Goal: Task Accomplishment & Management: Complete application form

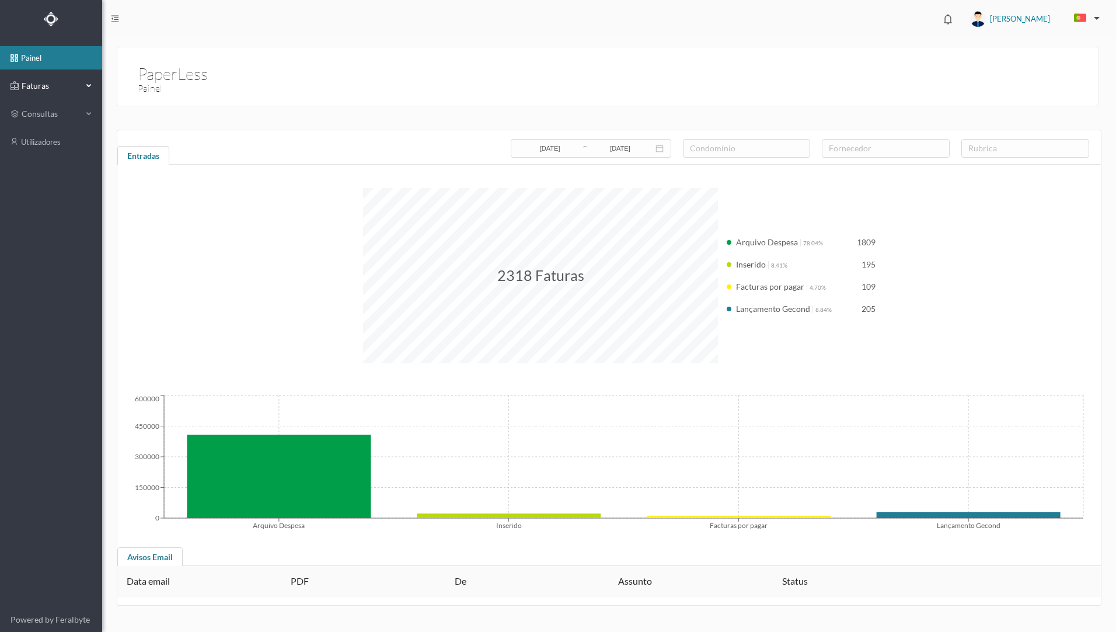
click at [71, 92] on div "Faturas" at bounding box center [47, 85] width 72 height 23
click at [55, 141] on link "arquivadas" at bounding box center [51, 141] width 102 height 23
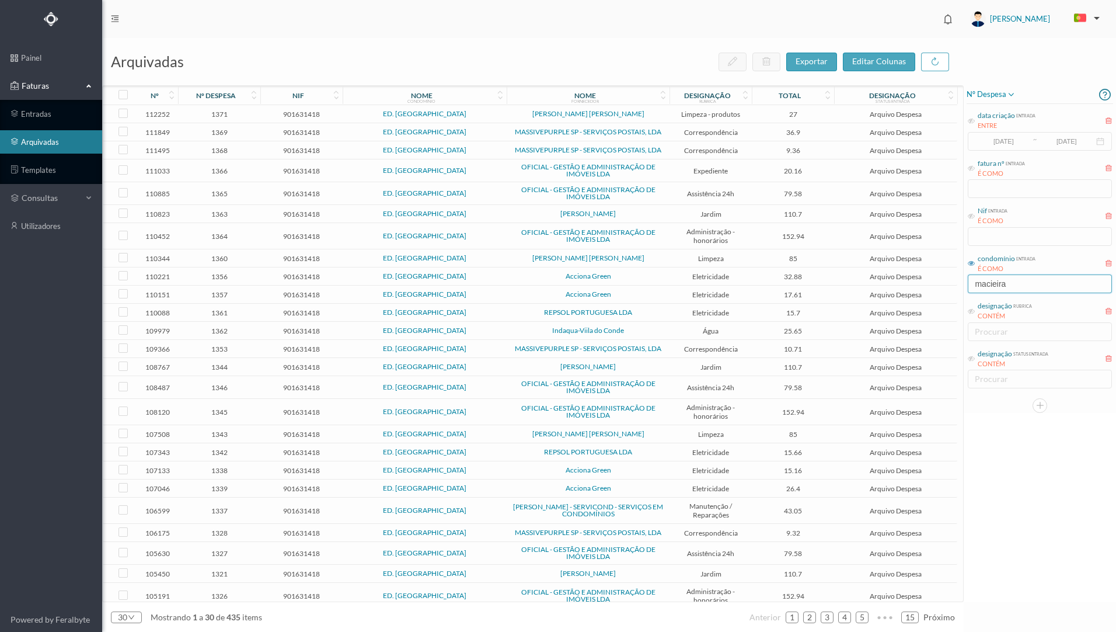
drag, startPoint x: 1016, startPoint y: 287, endPoint x: 949, endPoint y: 284, distance: 67.2
click at [620, 284] on div "arquivadas exportar editar colunas nº nº despesa nif nome condomínio nome forne…" at bounding box center [609, 335] width 1014 height 594
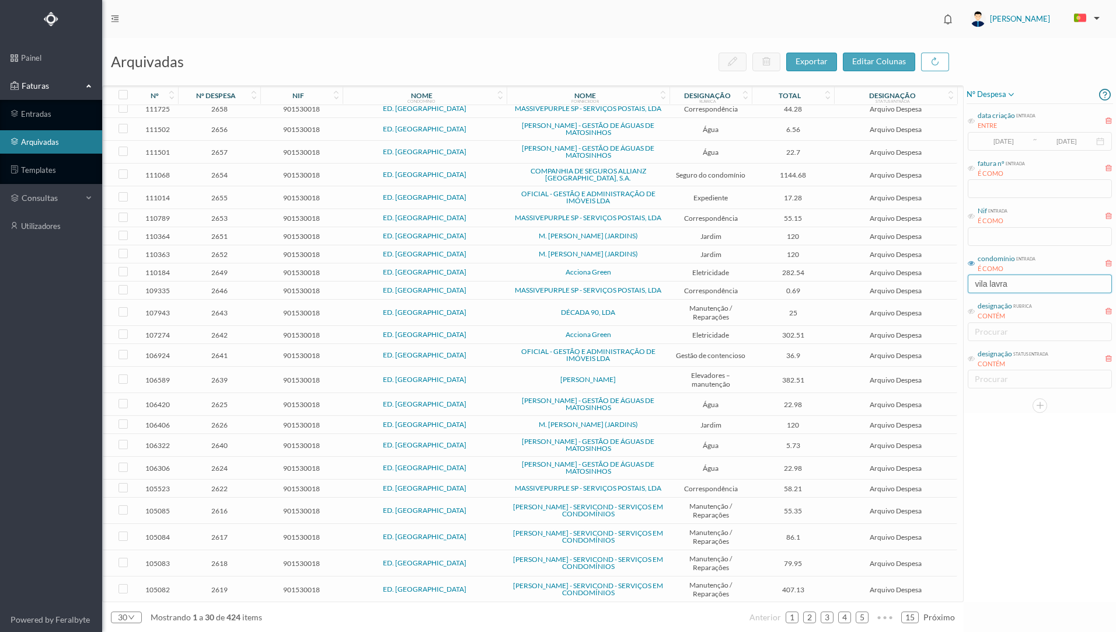
scroll to position [146, 0]
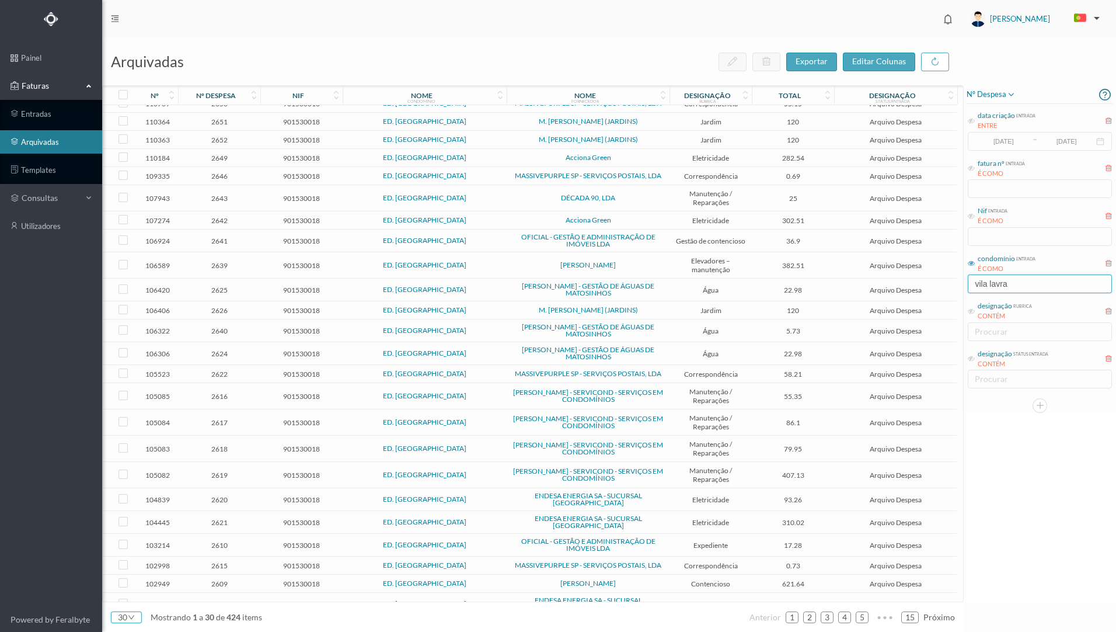
type input "vila lavra"
click at [128, 544] on icon "icon: down" at bounding box center [131, 617] width 6 height 4
click at [124, 544] on li "50" at bounding box center [126, 597] width 31 height 19
click at [620, 95] on icon at bounding box center [663, 98] width 7 height 8
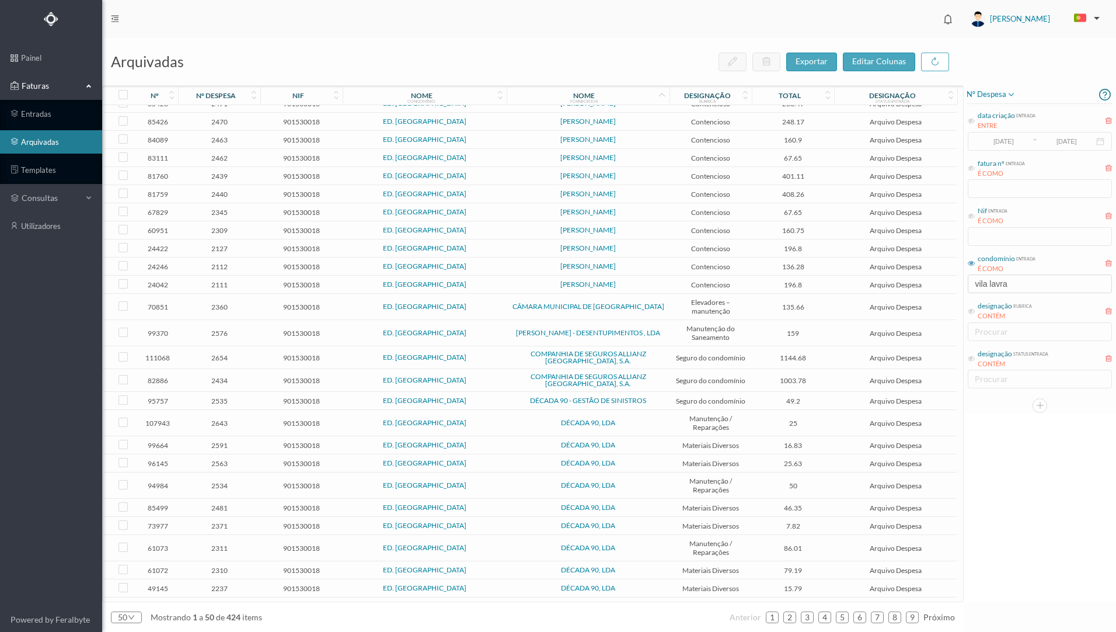
scroll to position [0, 0]
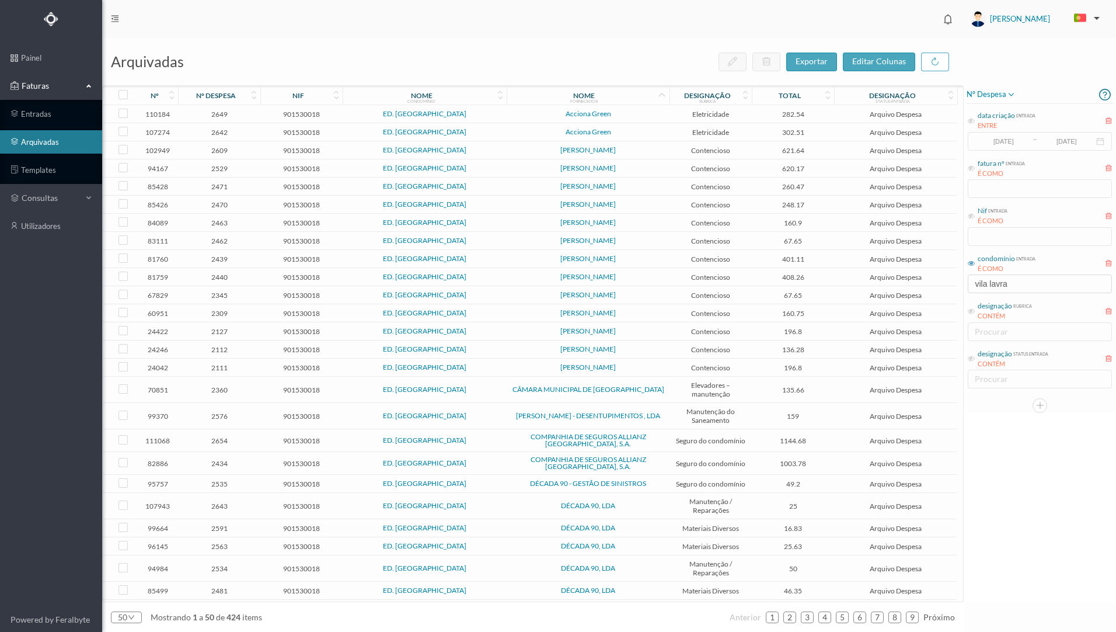
click at [620, 227] on td "160.9" at bounding box center [793, 223] width 82 height 18
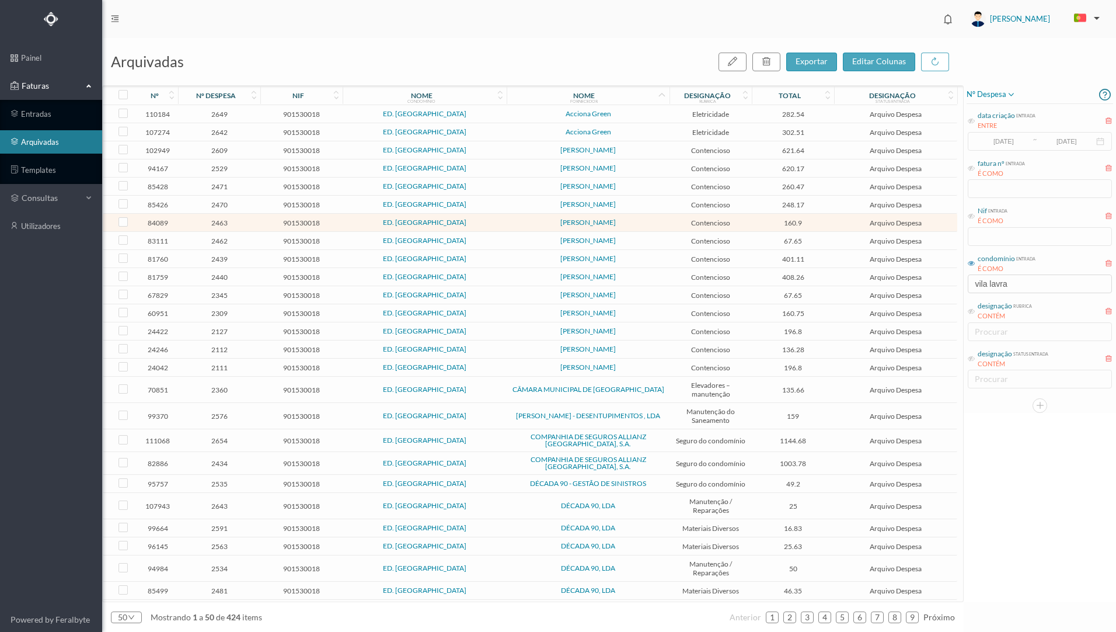
click at [620, 226] on span "Contencioso" at bounding box center [710, 222] width 76 height 9
click at [620, 226] on td "Contencioso" at bounding box center [710, 223] width 82 height 18
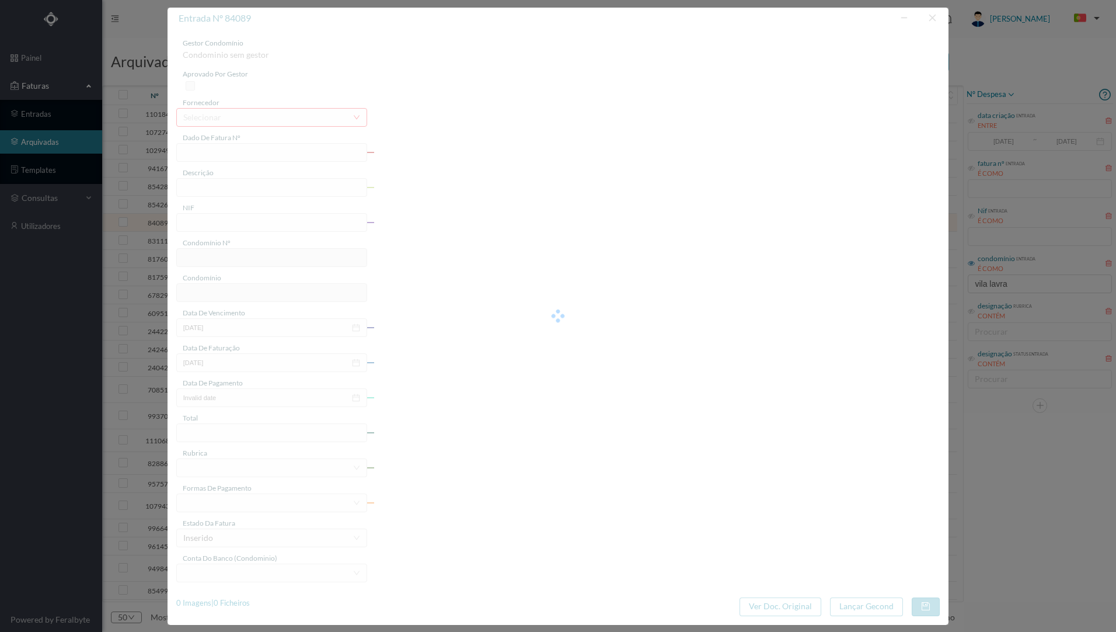
type input "FT AP/1007"
type input "Honorários"
type input "901530018"
type input "[DATE]"
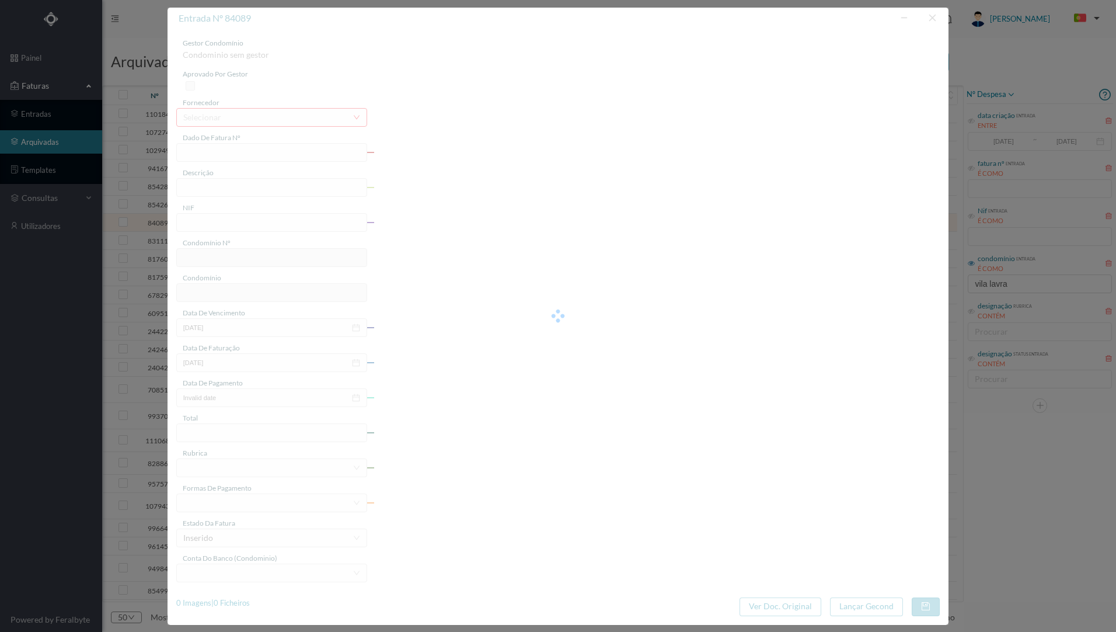
type input "[DATE]"
type input "160.90"
type input "202"
type input "ED. [GEOGRAPHIC_DATA]"
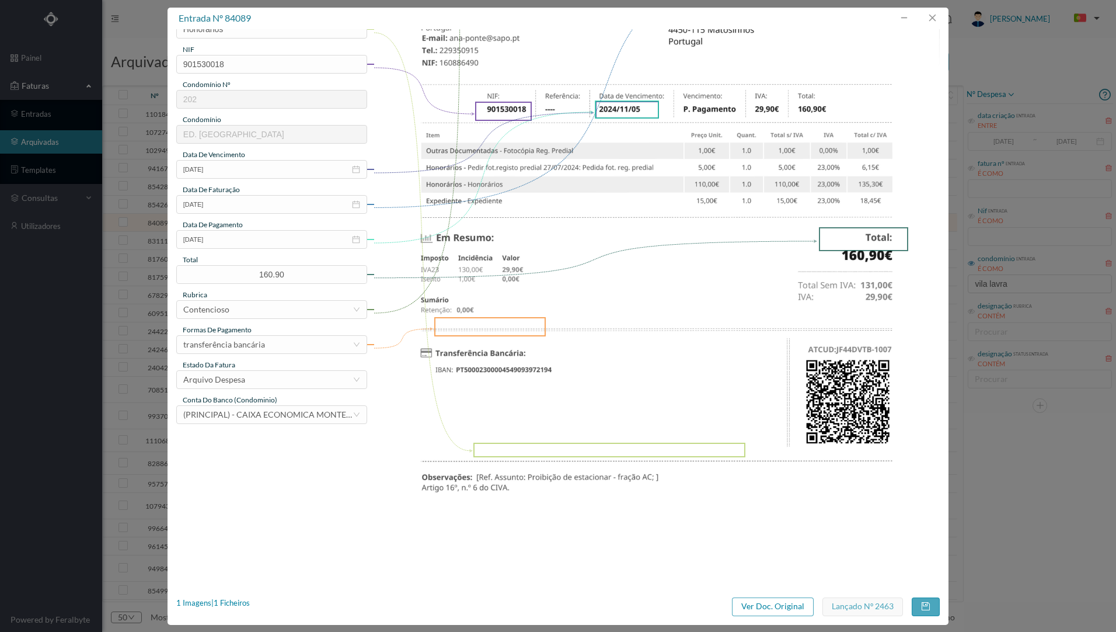
scroll to position [175, 0]
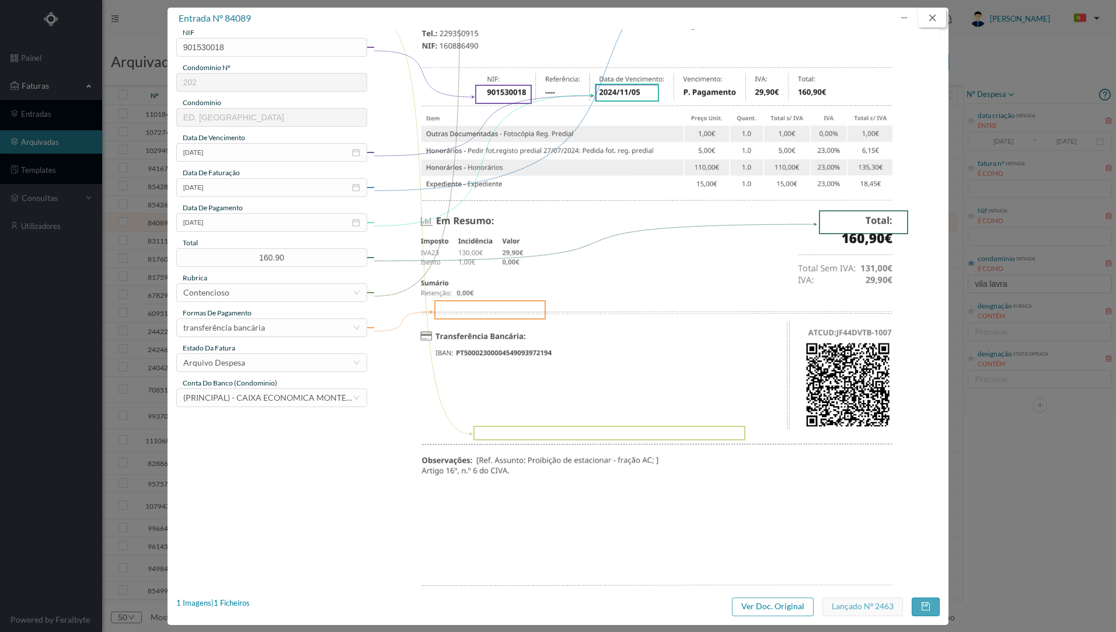
click at [620, 19] on button "button" at bounding box center [932, 18] width 28 height 19
